Goal: Task Accomplishment & Management: Manage account settings

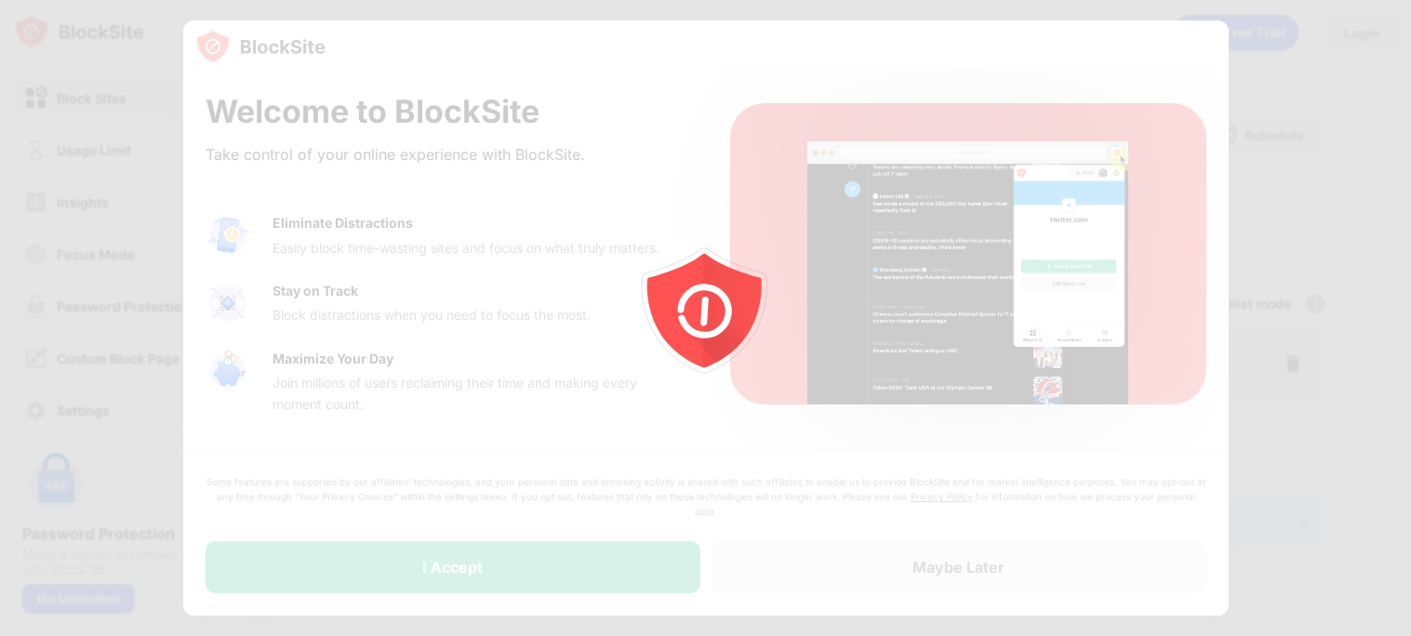
click at [828, 305] on icon "animation" at bounding box center [705, 318] width 335 height 335
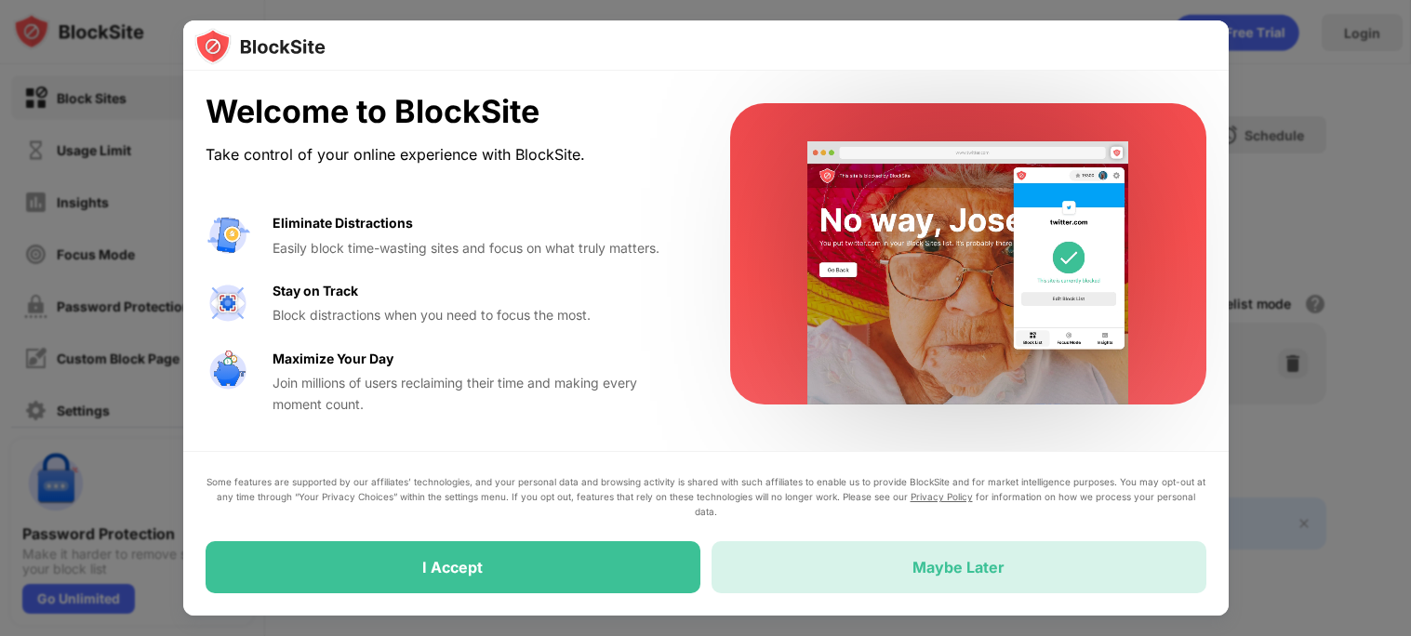
click at [857, 567] on div "Maybe Later" at bounding box center [958, 567] width 495 height 52
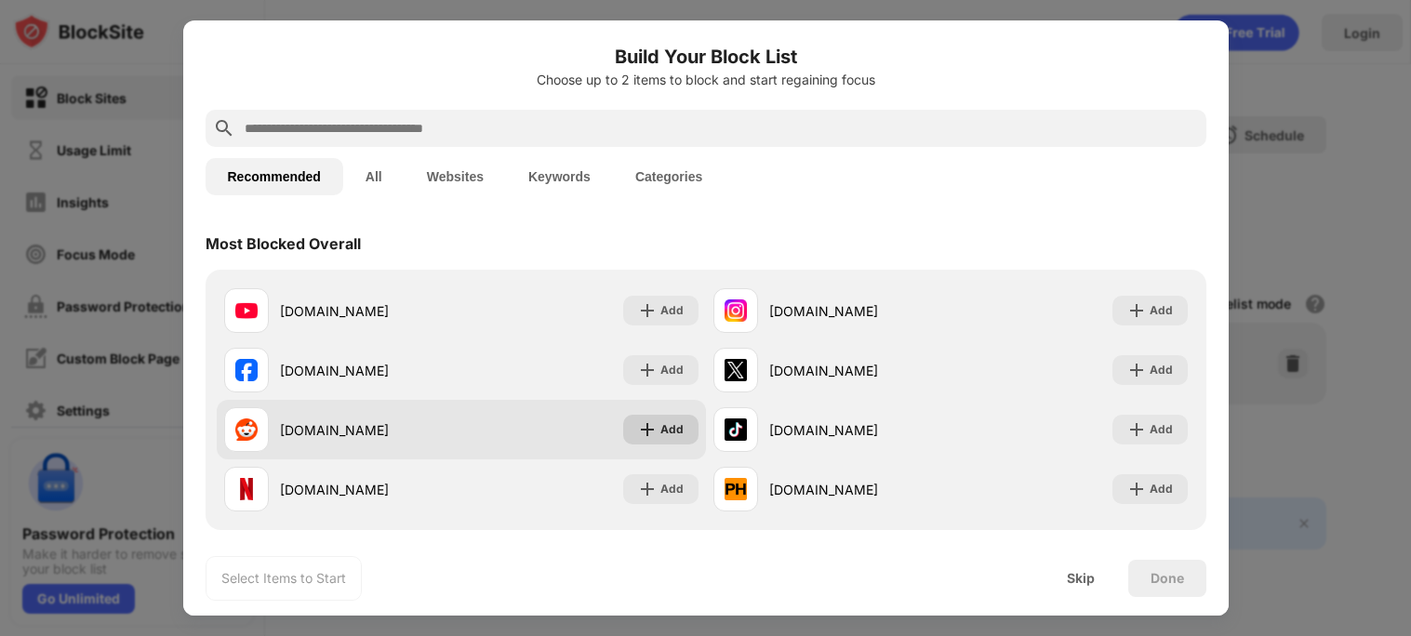
click at [652, 430] on img at bounding box center [647, 429] width 19 height 19
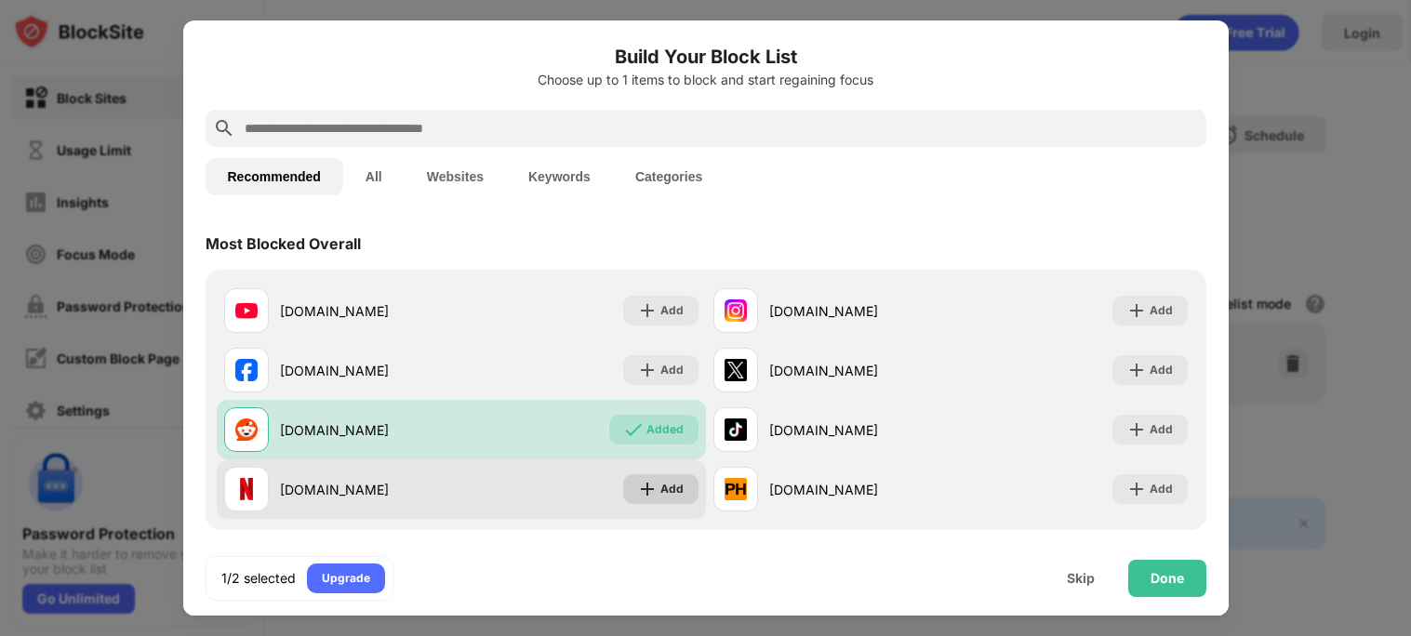
click at [670, 487] on div "Add" at bounding box center [671, 489] width 23 height 19
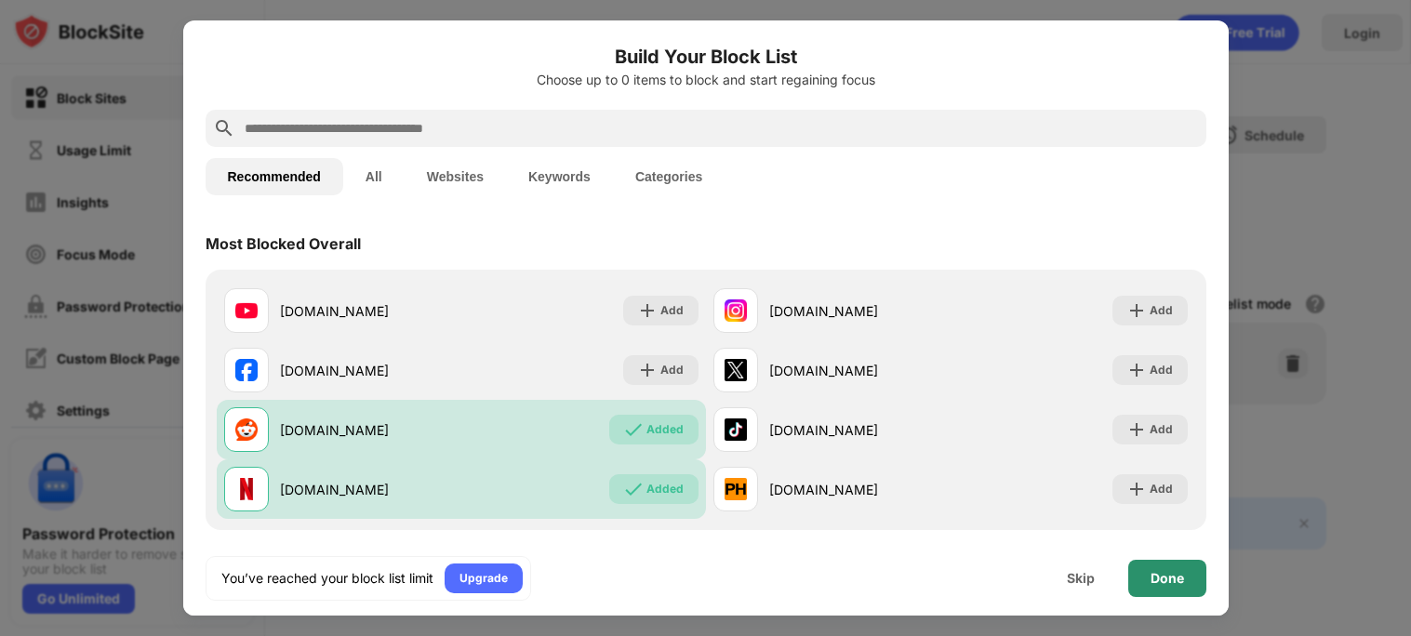
click at [1173, 571] on div "Done" at bounding box center [1166, 578] width 33 height 15
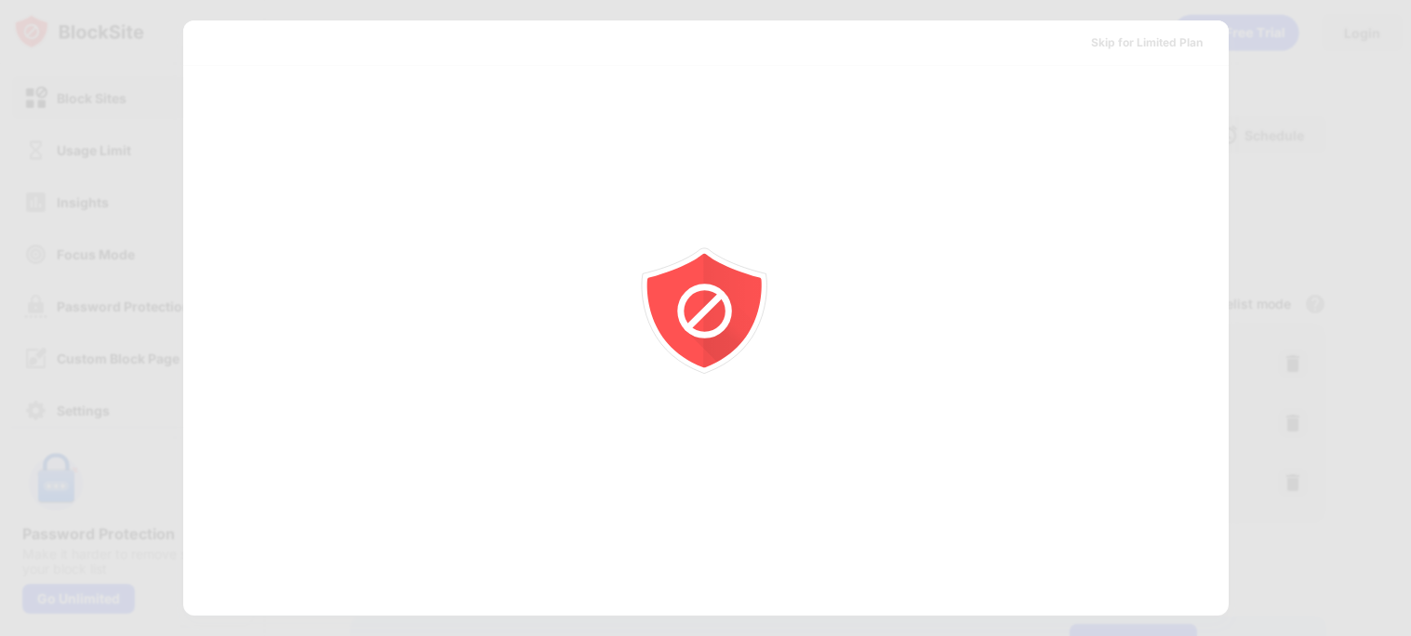
click at [904, 384] on div at bounding box center [705, 318] width 1411 height 636
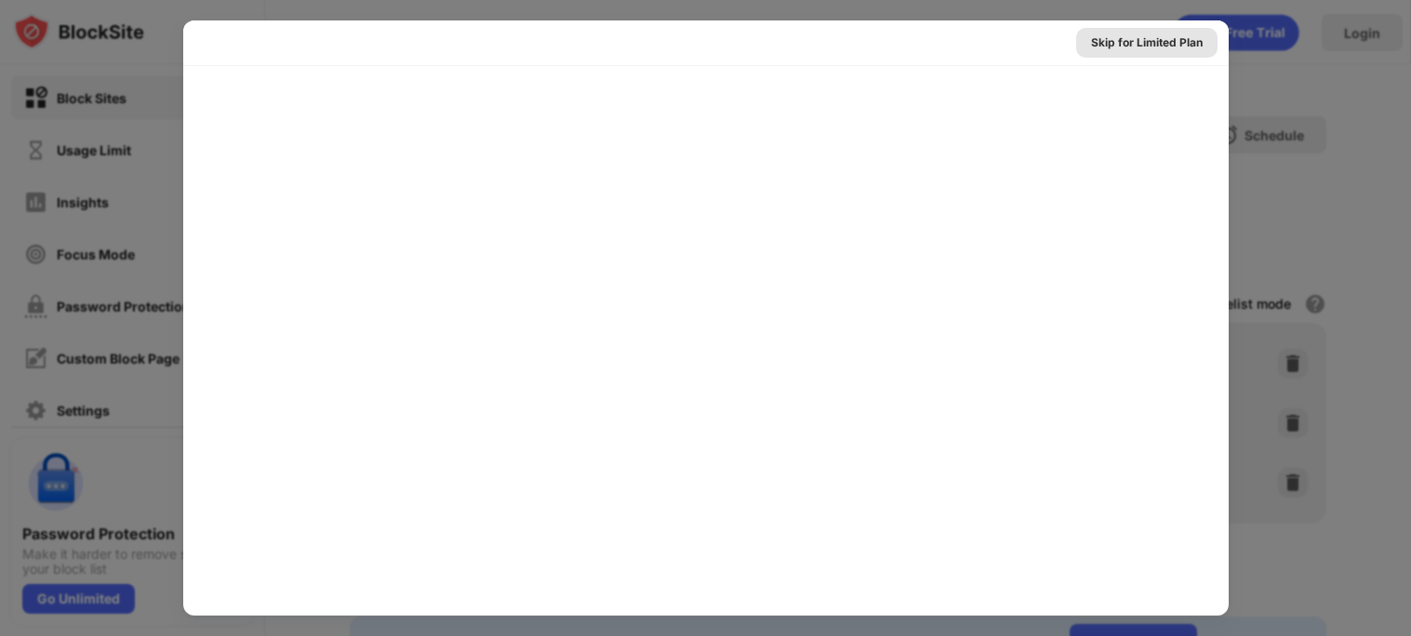
click at [1120, 48] on div "Skip for Limited Plan" at bounding box center [1147, 42] width 112 height 19
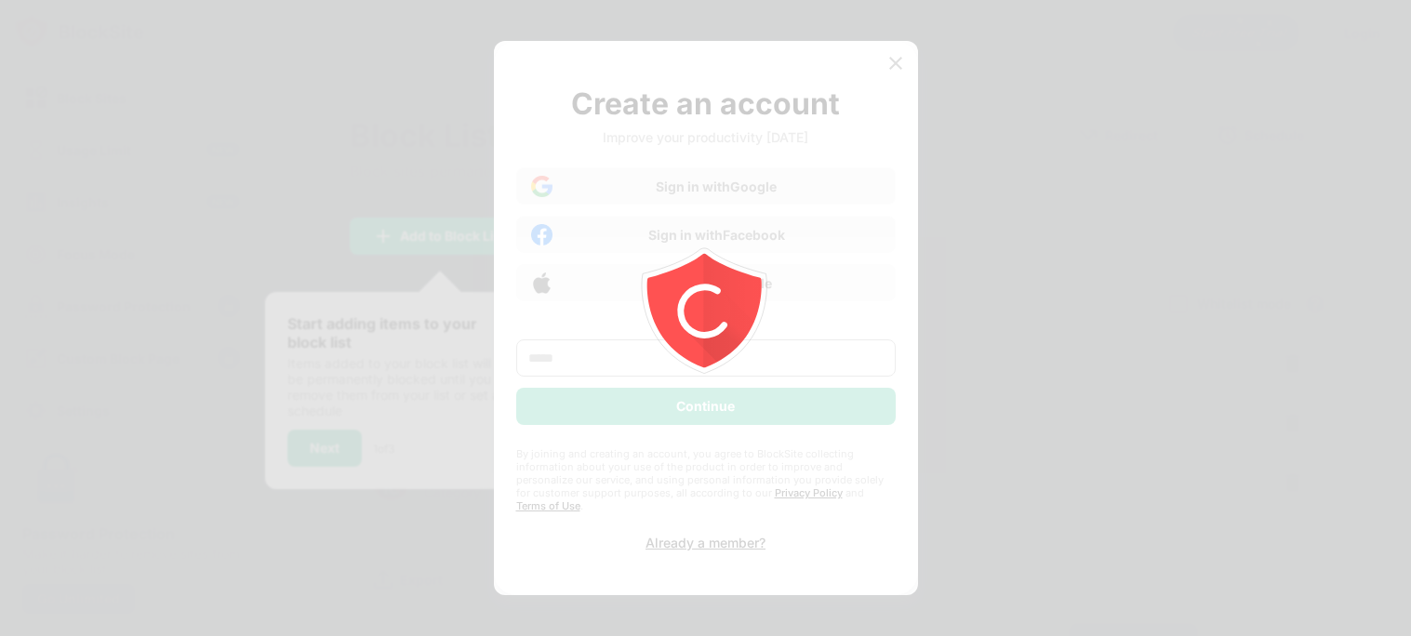
click at [692, 456] on icon "animation" at bounding box center [705, 318] width 335 height 335
